Goal: Information Seeking & Learning: Learn about a topic

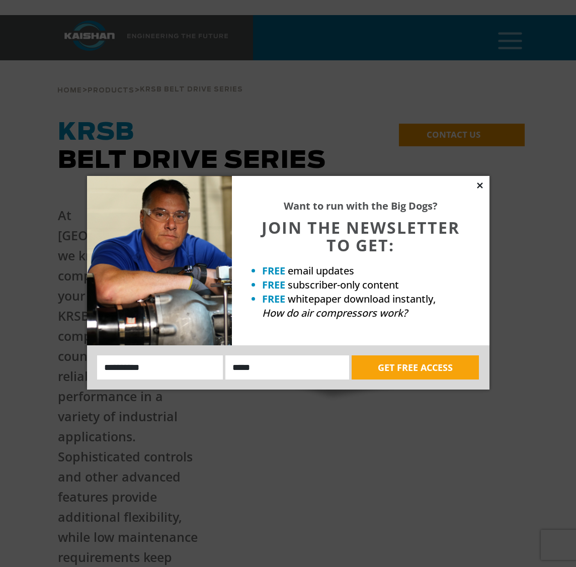
click at [479, 185] on icon at bounding box center [480, 186] width 6 height 6
